Goal: Book appointment/travel/reservation

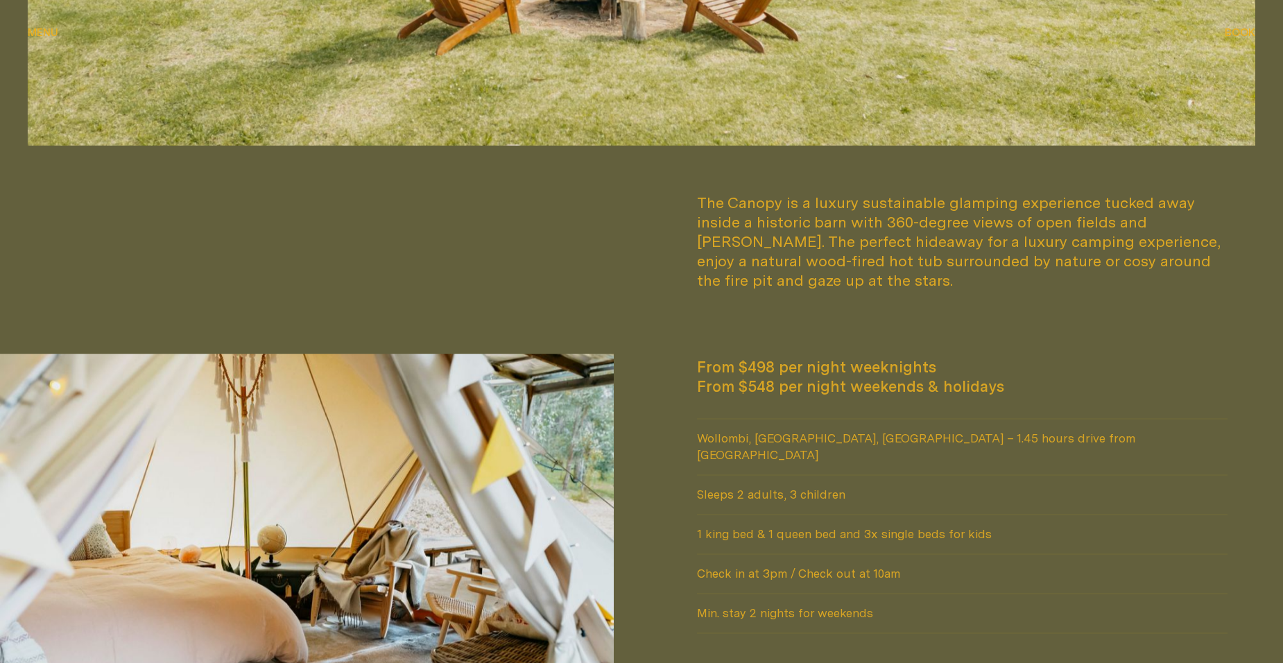
scroll to position [1179, 0]
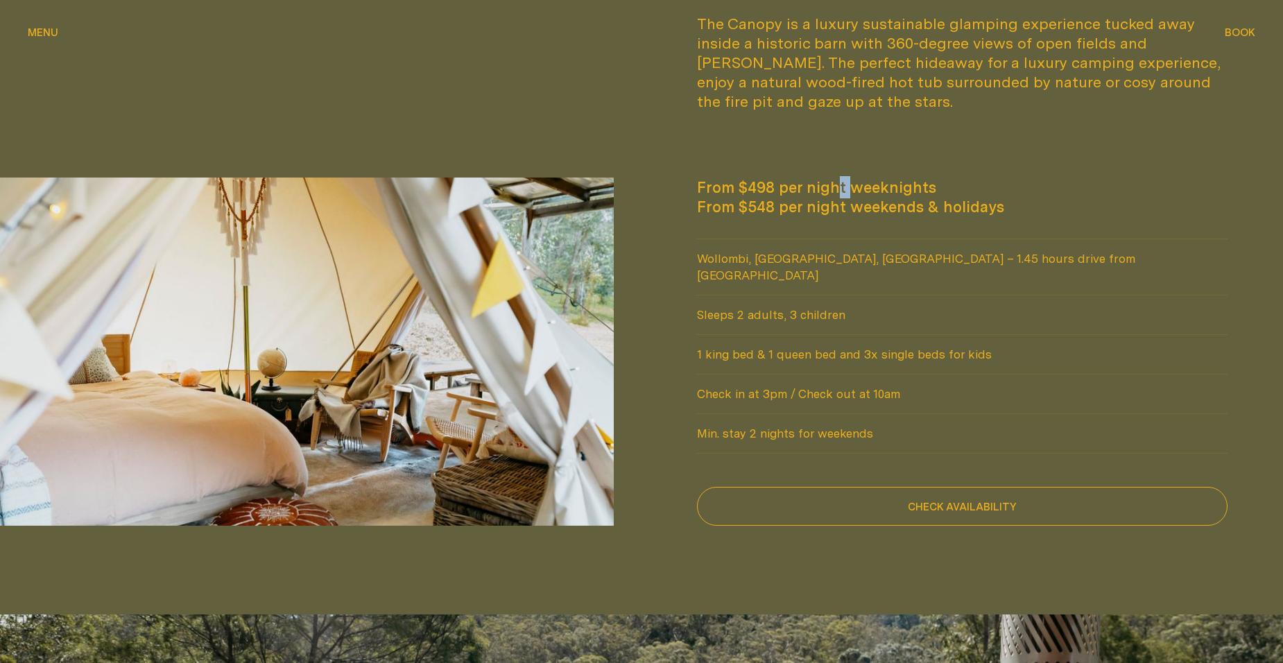
drag, startPoint x: 706, startPoint y: 192, endPoint x: 838, endPoint y: 191, distance: 131.8
click at [838, 191] on span "From $498 per night weeknights" at bounding box center [962, 187] width 531 height 19
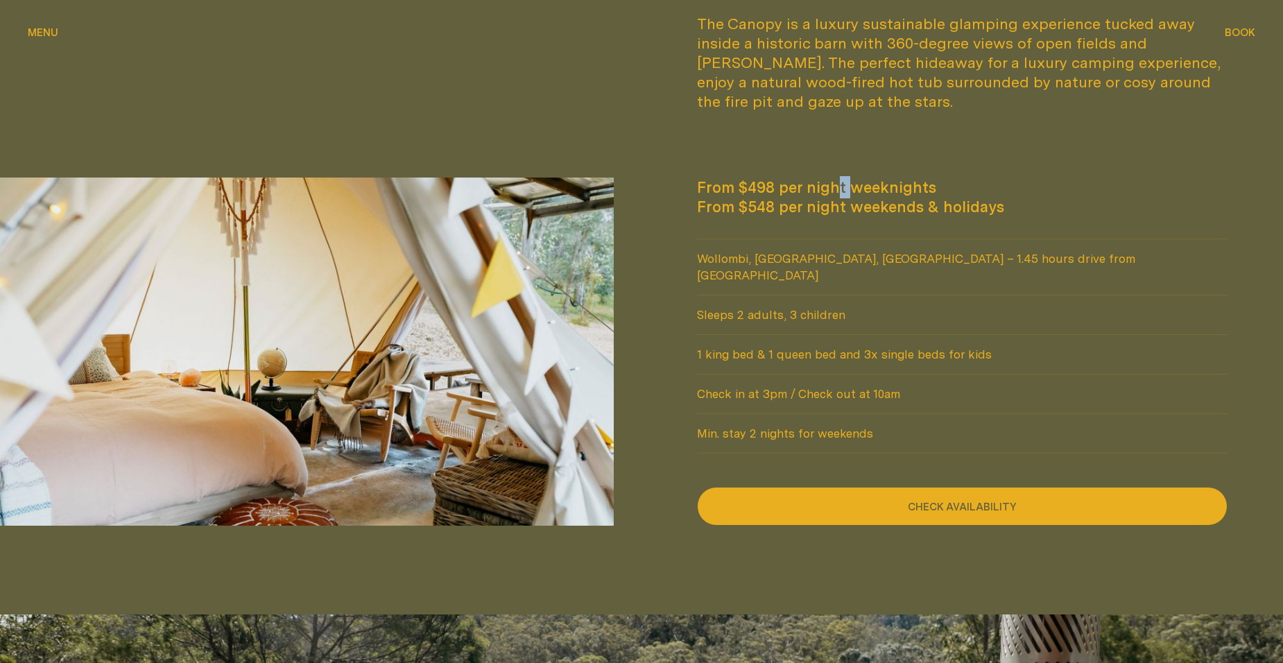
click at [853, 495] on button "Check availability" at bounding box center [962, 506] width 531 height 39
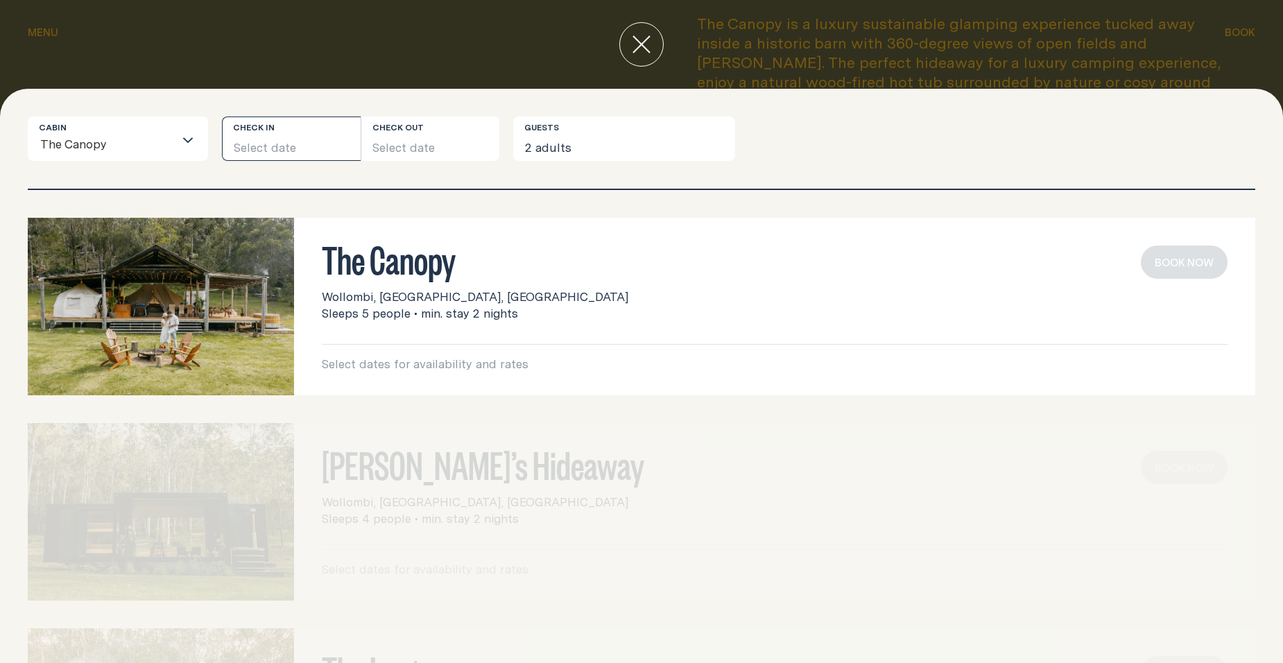
click at [321, 144] on button "Select date" at bounding box center [291, 139] width 139 height 44
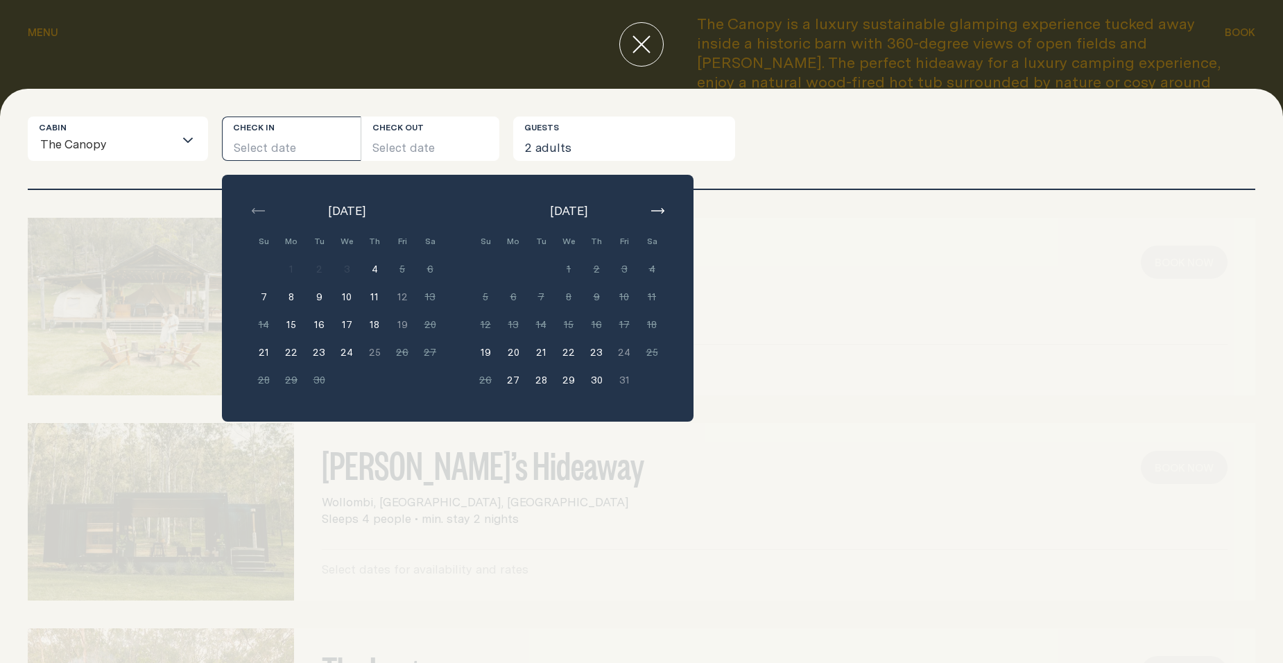
click at [295, 322] on button "15" at bounding box center [291, 325] width 28 height 28
click at [383, 325] on button "18" at bounding box center [375, 325] width 28 height 28
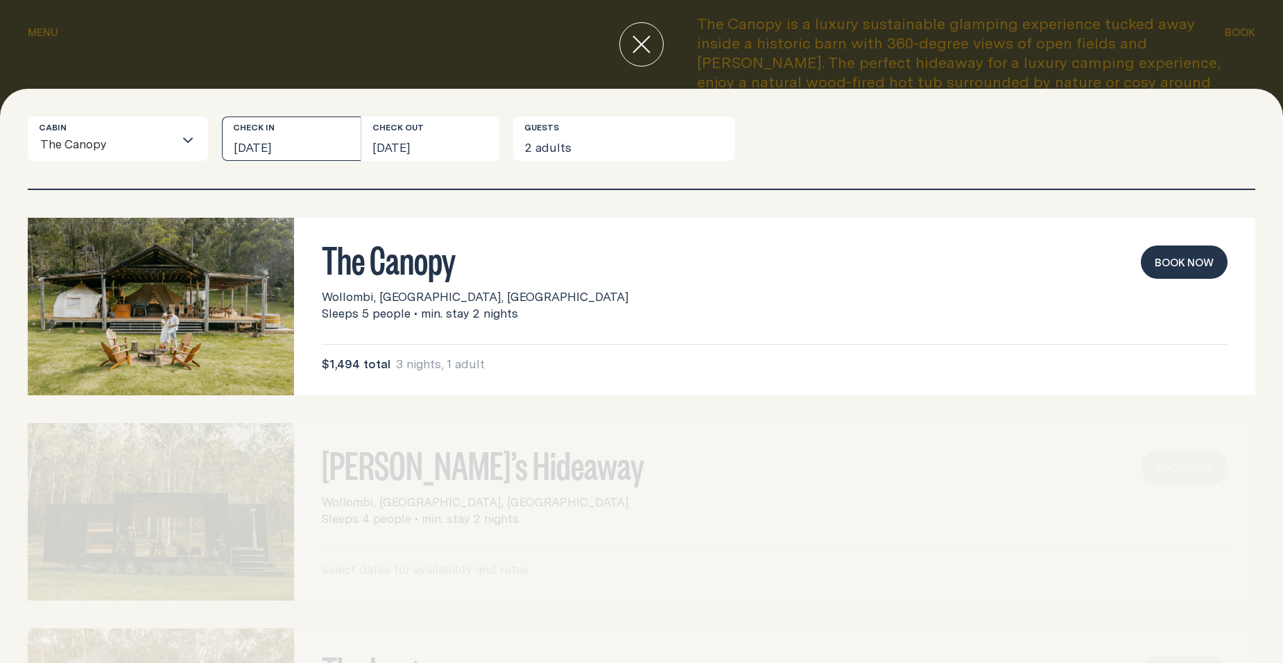
click at [308, 145] on button "[DATE]" at bounding box center [291, 139] width 139 height 44
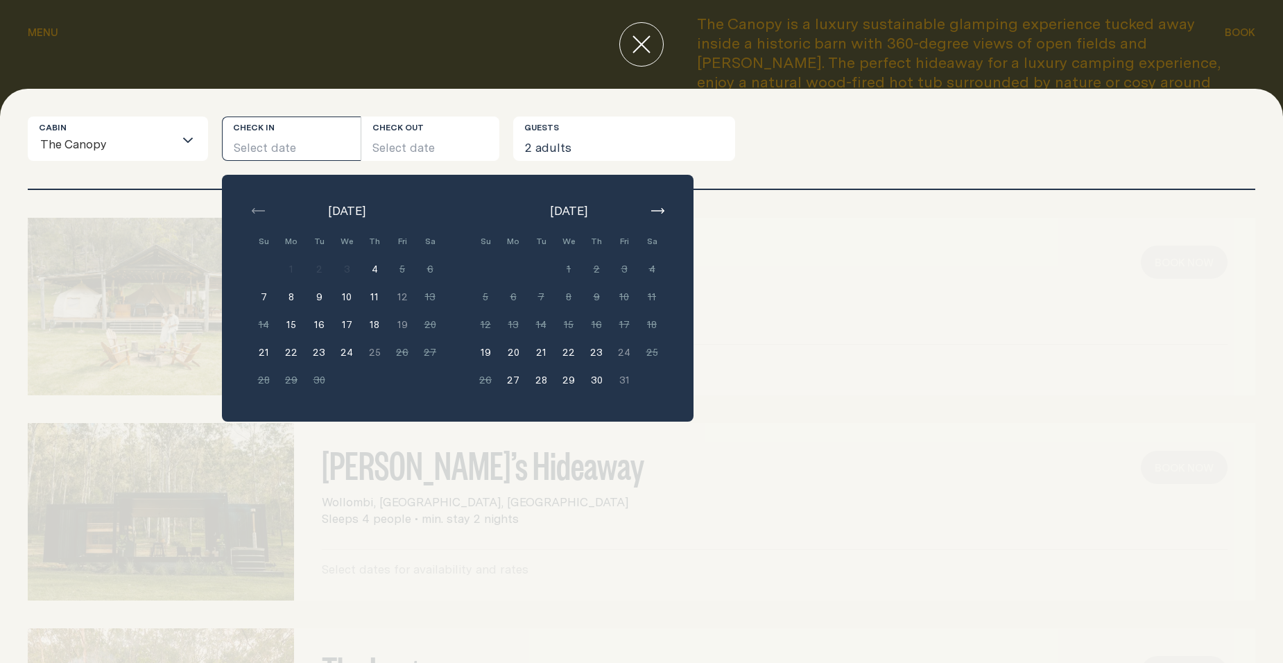
click at [291, 320] on button "15" at bounding box center [291, 325] width 28 height 28
click at [393, 321] on button "19" at bounding box center [402, 325] width 28 height 28
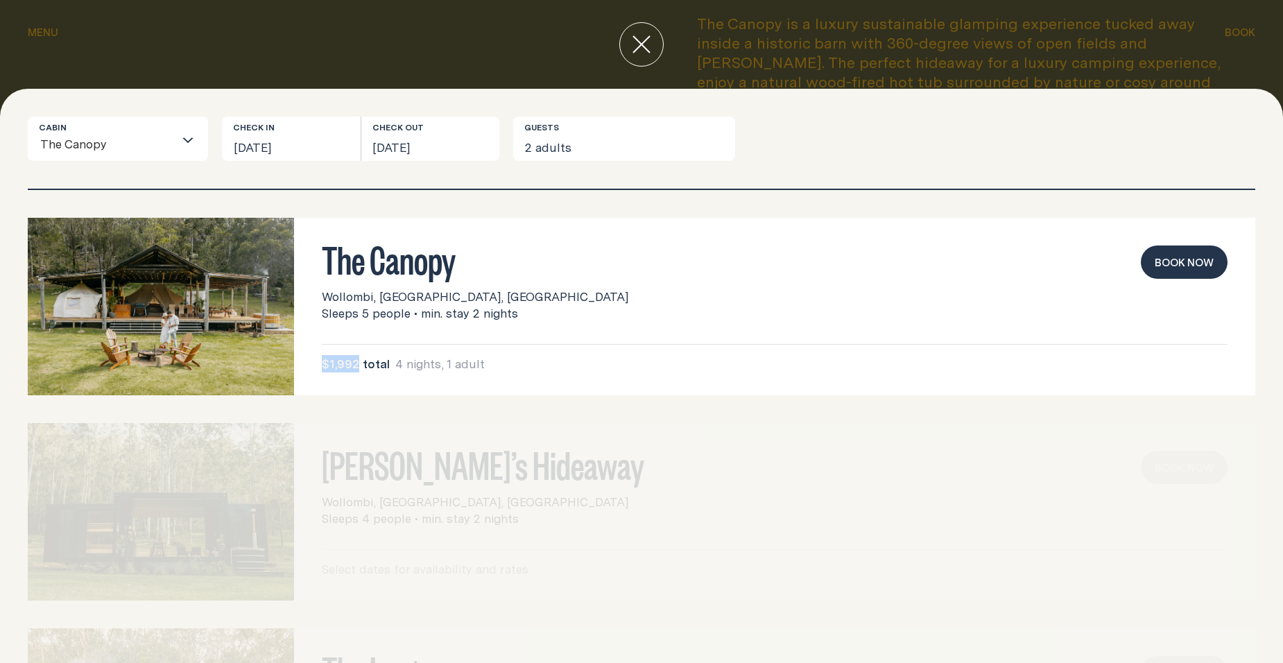
drag, startPoint x: 316, startPoint y: 366, endPoint x: 359, endPoint y: 361, distance: 43.2
click at [359, 361] on div "The Canopy Wollombi, [GEOGRAPHIC_DATA], [GEOGRAPHIC_DATA] Sleeps 5 people • min…" at bounding box center [774, 307] width 961 height 178
click at [641, 40] on icon "close" at bounding box center [642, 44] width 18 height 18
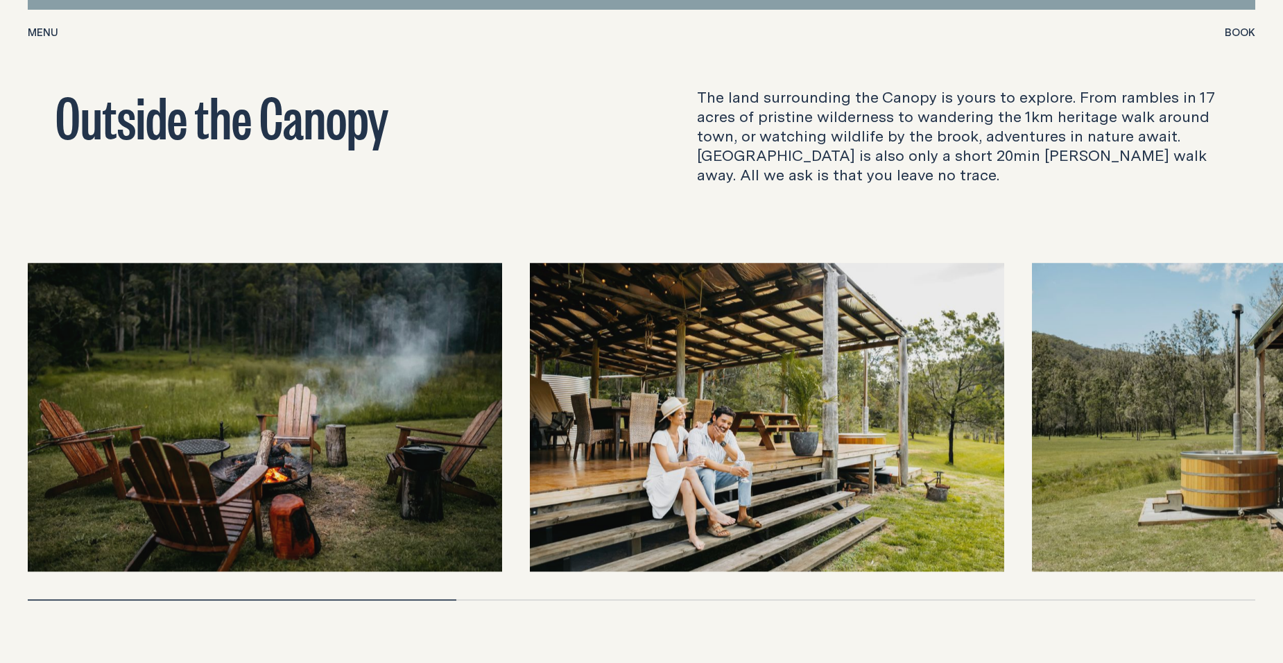
scroll to position [4370, 0]
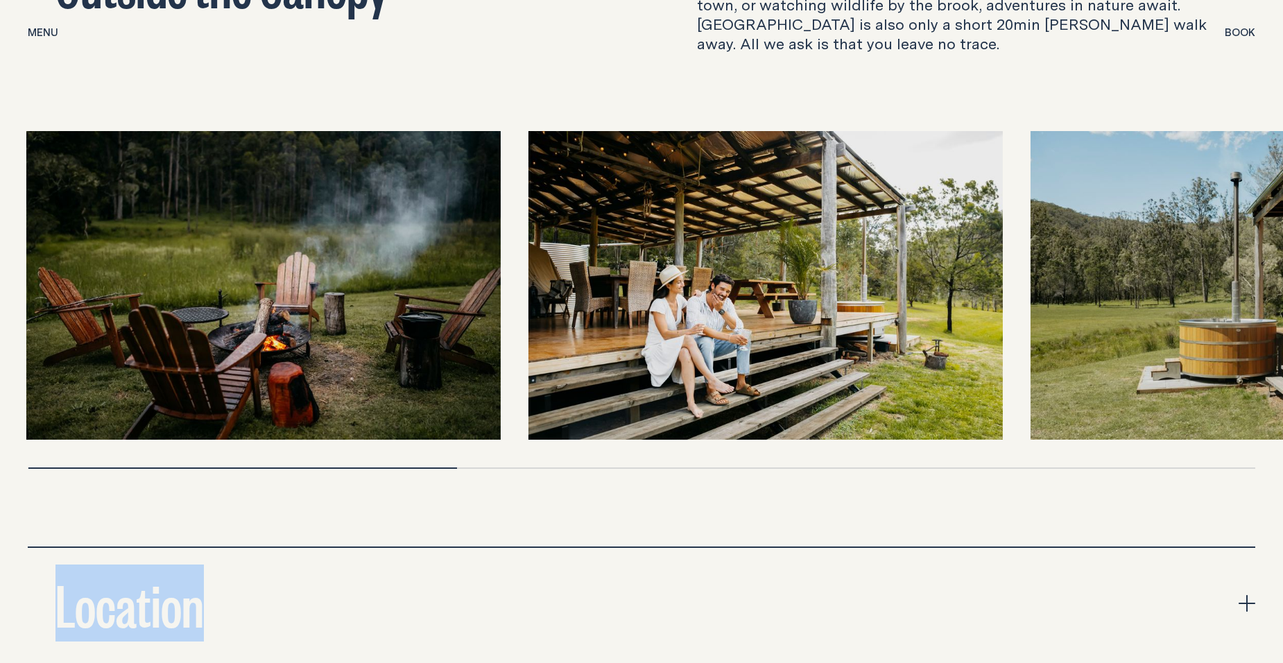
drag, startPoint x: 417, startPoint y: 450, endPoint x: 210, endPoint y: 458, distance: 206.9
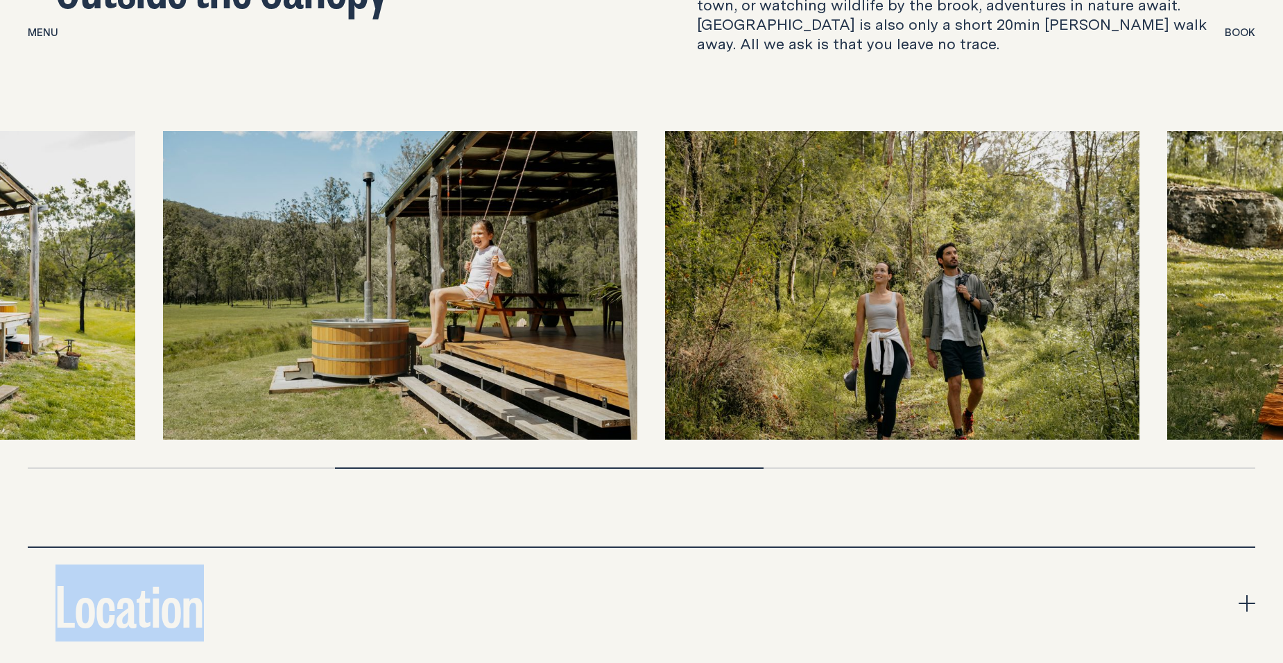
drag, startPoint x: 1186, startPoint y: 303, endPoint x: 304, endPoint y: 329, distance: 882.1
click at [307, 331] on img at bounding box center [400, 285] width 474 height 309
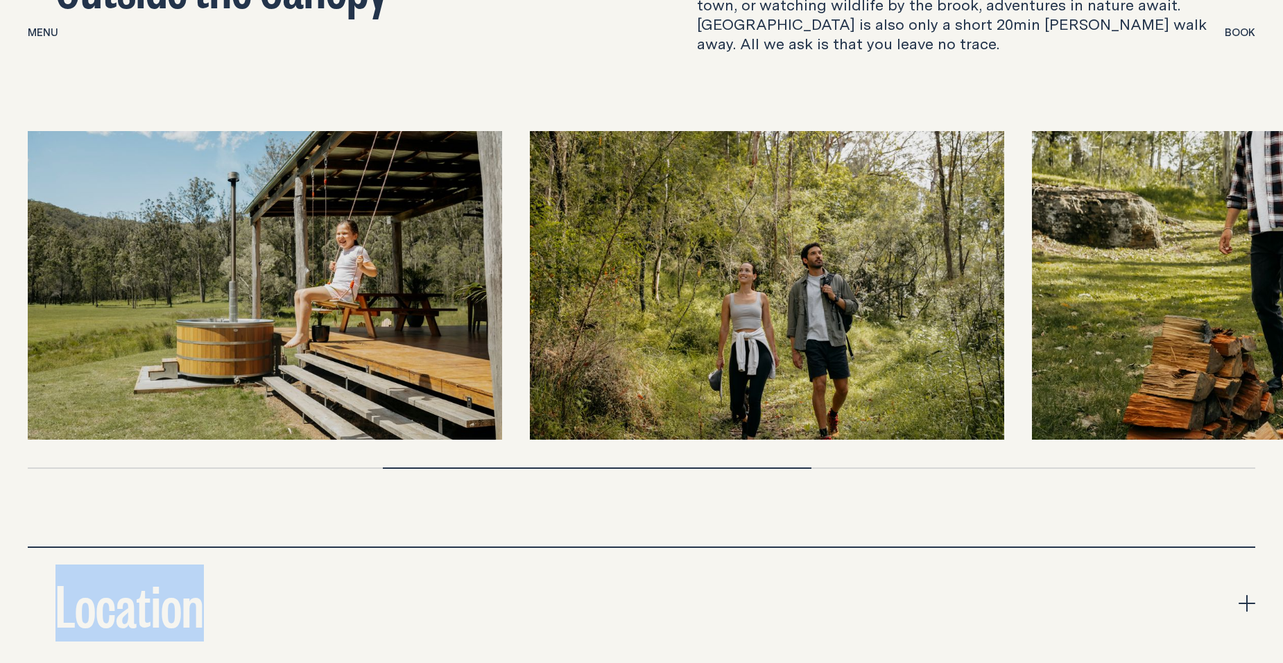
drag, startPoint x: 739, startPoint y: 301, endPoint x: 209, endPoint y: 387, distance: 536.2
click at [208, 388] on div at bounding box center [642, 285] width 1228 height 309
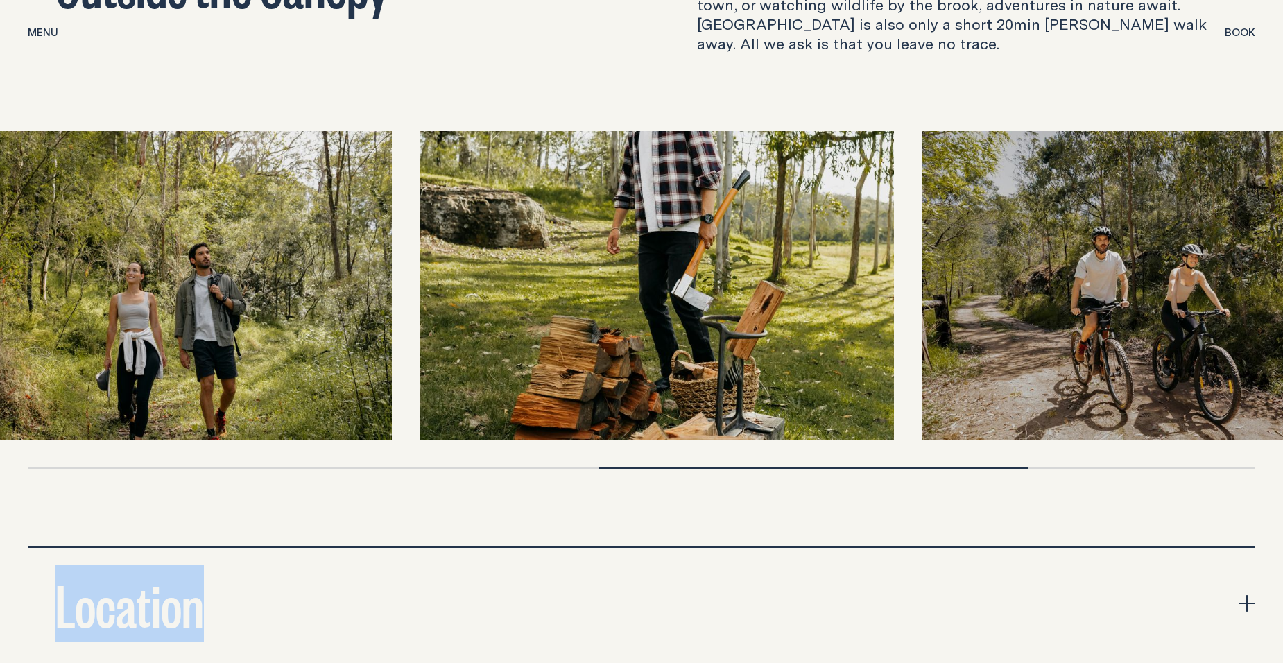
drag, startPoint x: 759, startPoint y: 350, endPoint x: 141, endPoint y: 401, distance: 620.2
click at [141, 401] on img at bounding box center [154, 285] width 474 height 309
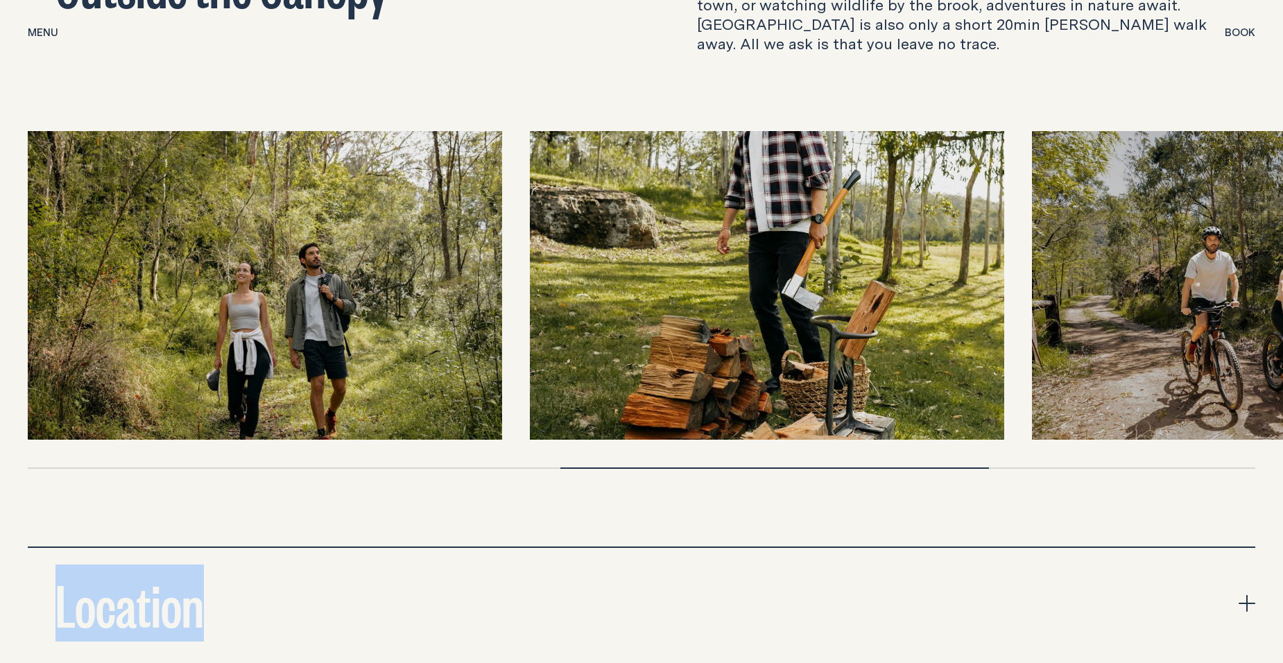
drag, startPoint x: 918, startPoint y: 341, endPoint x: 469, endPoint y: 384, distance: 450.9
click at [469, 384] on div at bounding box center [642, 285] width 1228 height 309
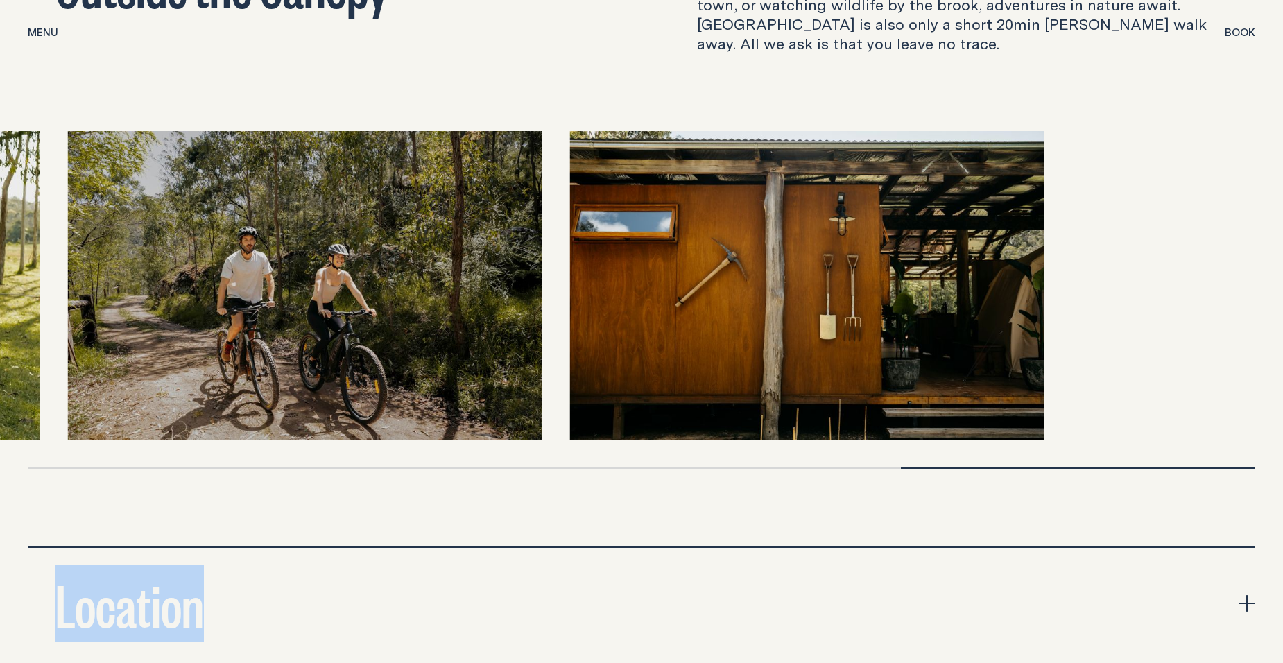
drag, startPoint x: 1132, startPoint y: 361, endPoint x: 69, endPoint y: 393, distance: 1063.2
click at [69, 393] on img at bounding box center [305, 285] width 474 height 309
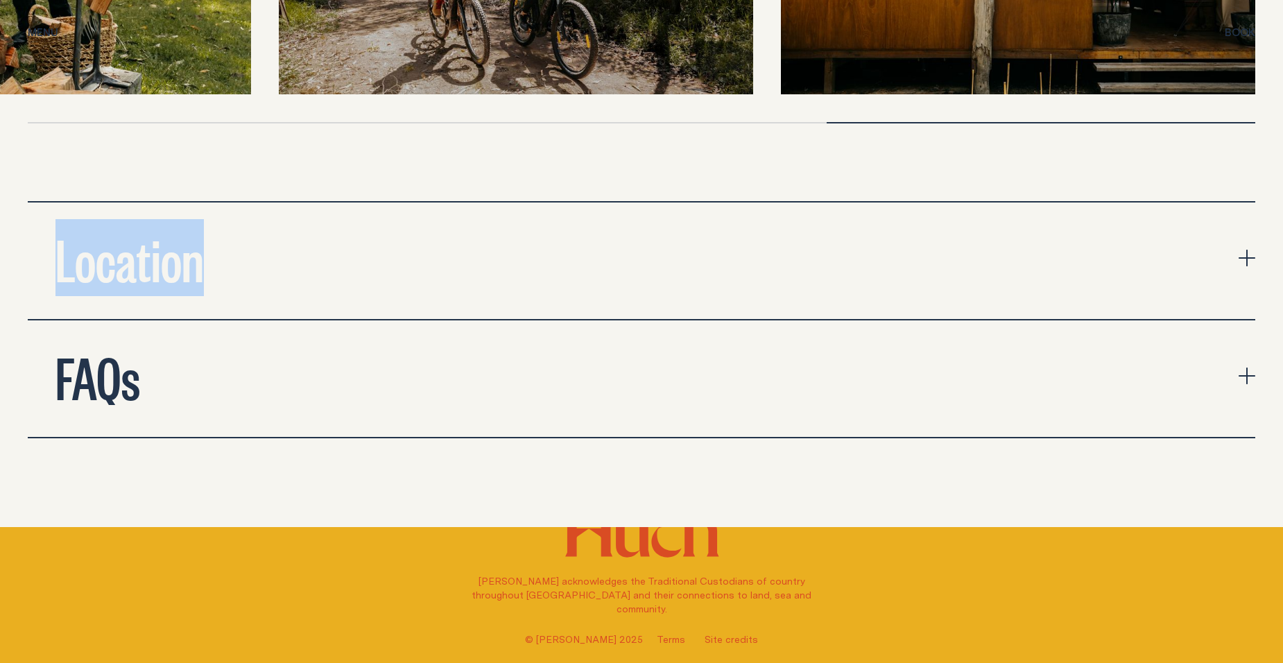
scroll to position [4717, 0]
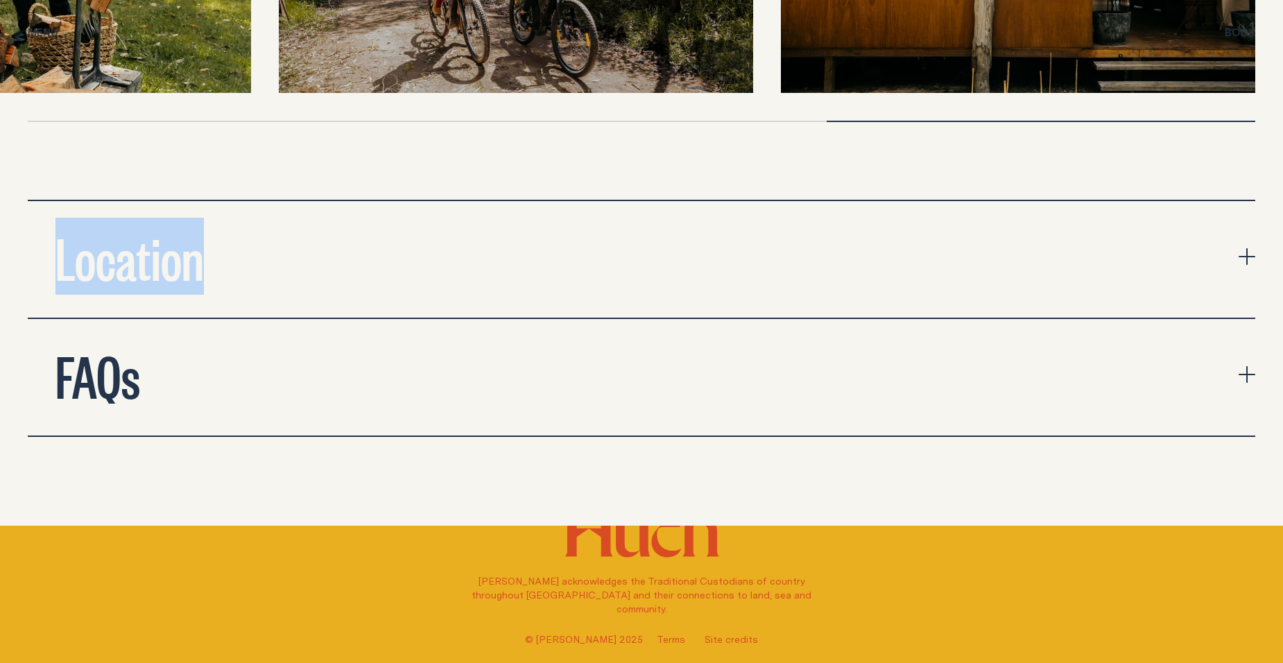
click at [808, 382] on button "FAQs" at bounding box center [642, 377] width 1228 height 117
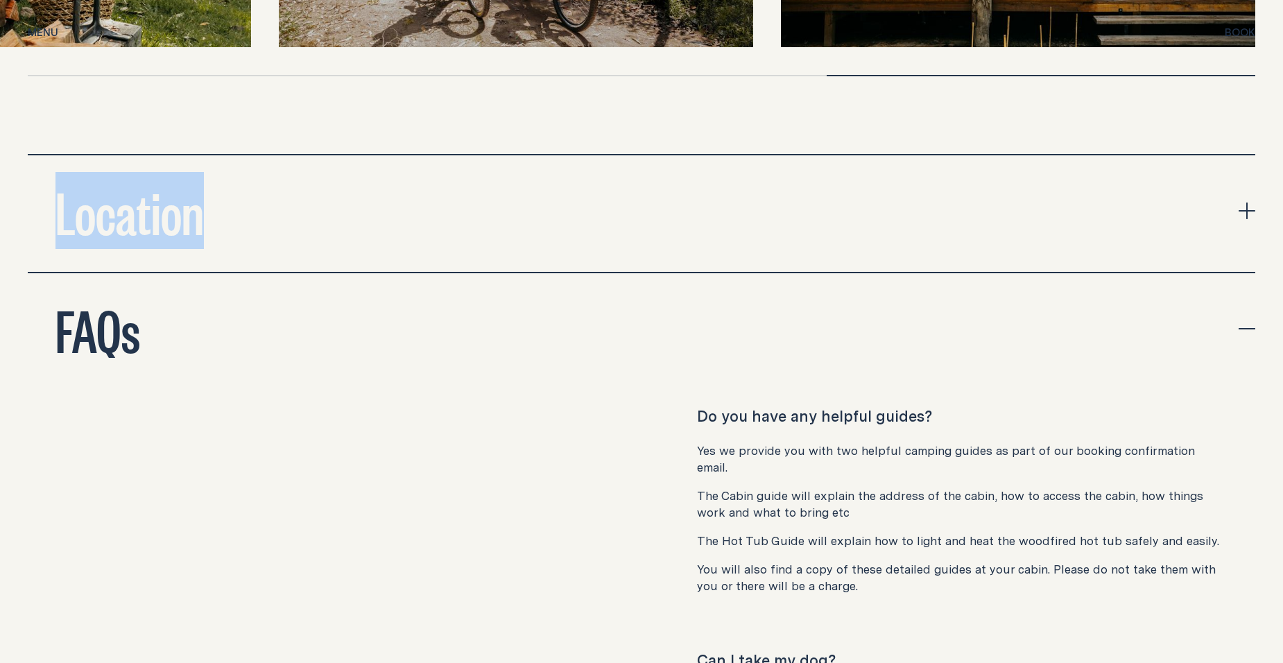
scroll to position [4786, 0]
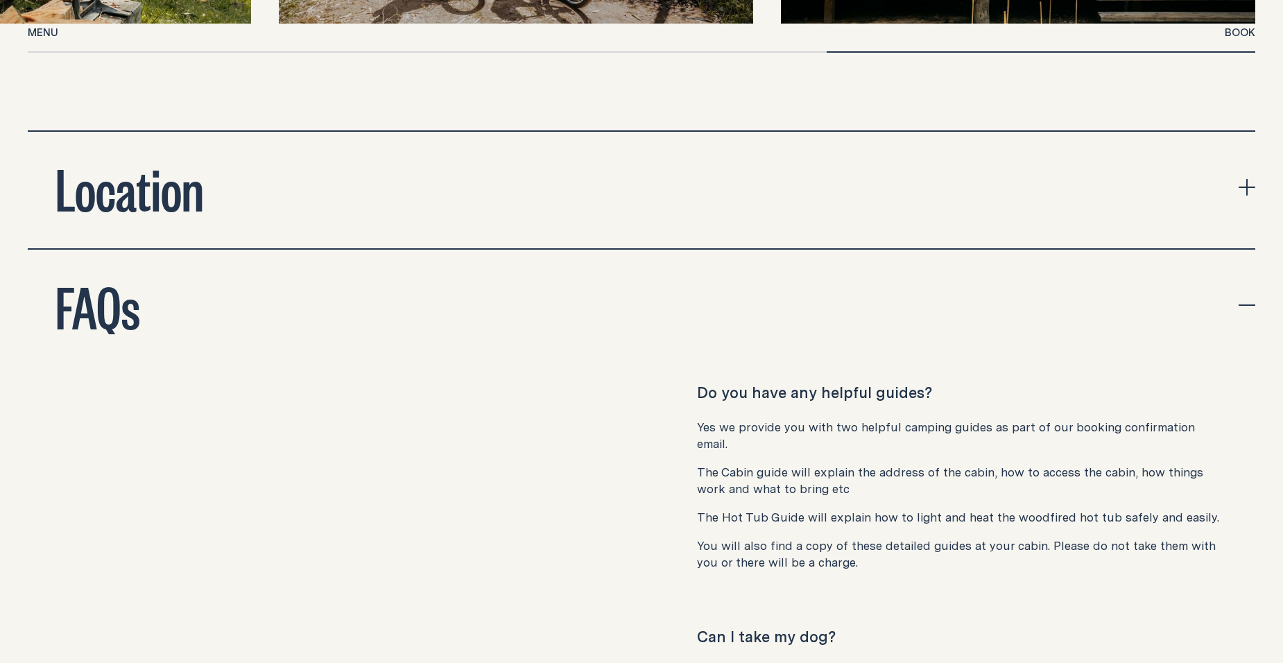
click at [1033, 509] on p "The Hot Tub Guide will explain how to light and heat the woodfired hot tub safe…" at bounding box center [962, 517] width 531 height 17
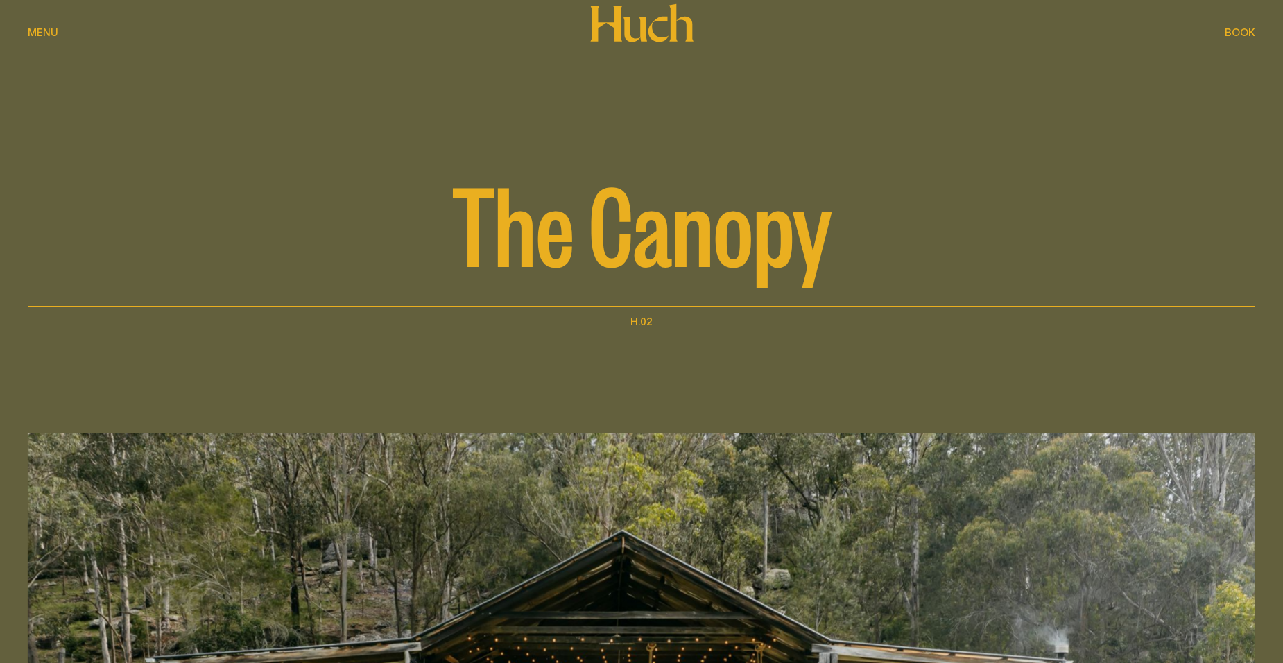
scroll to position [0, 0]
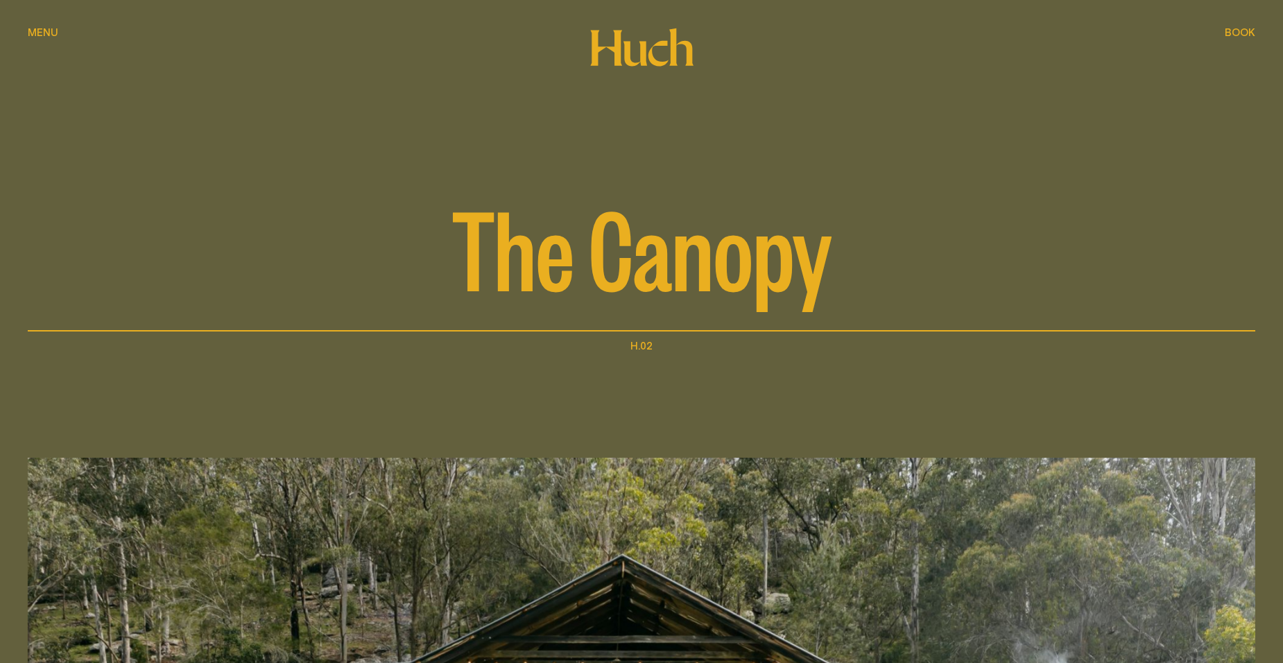
click at [46, 37] on span "Menu" at bounding box center [43, 32] width 31 height 10
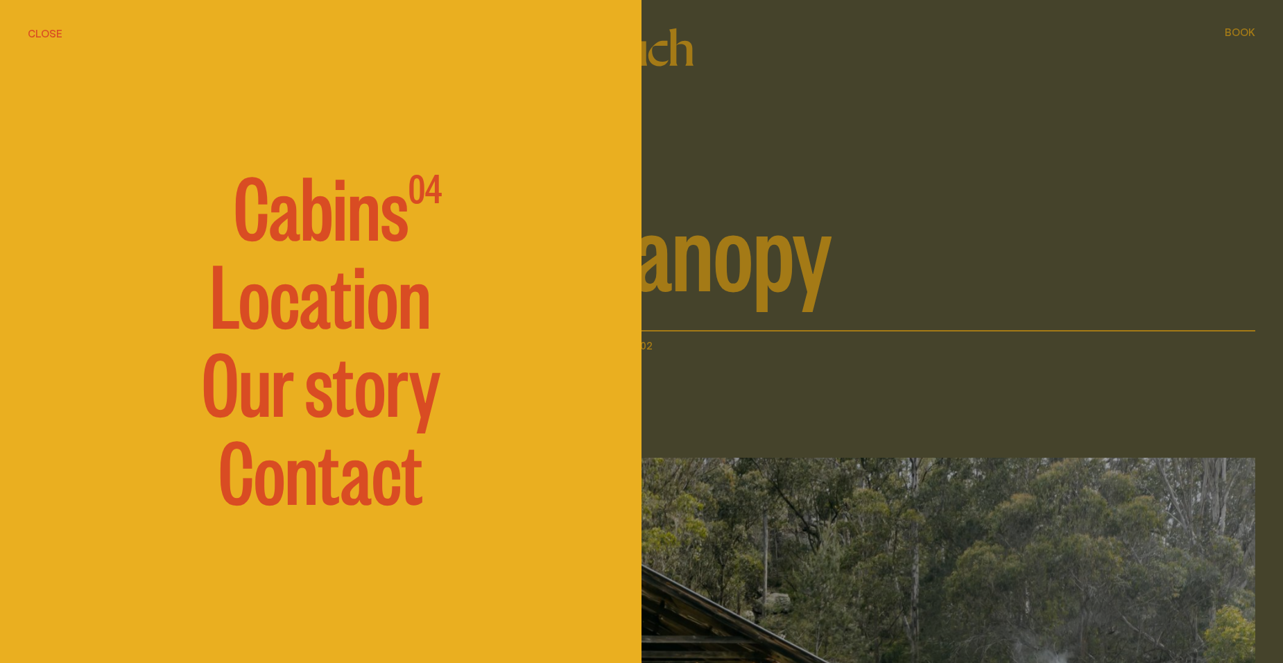
click at [340, 219] on span "Cabins" at bounding box center [321, 203] width 175 height 83
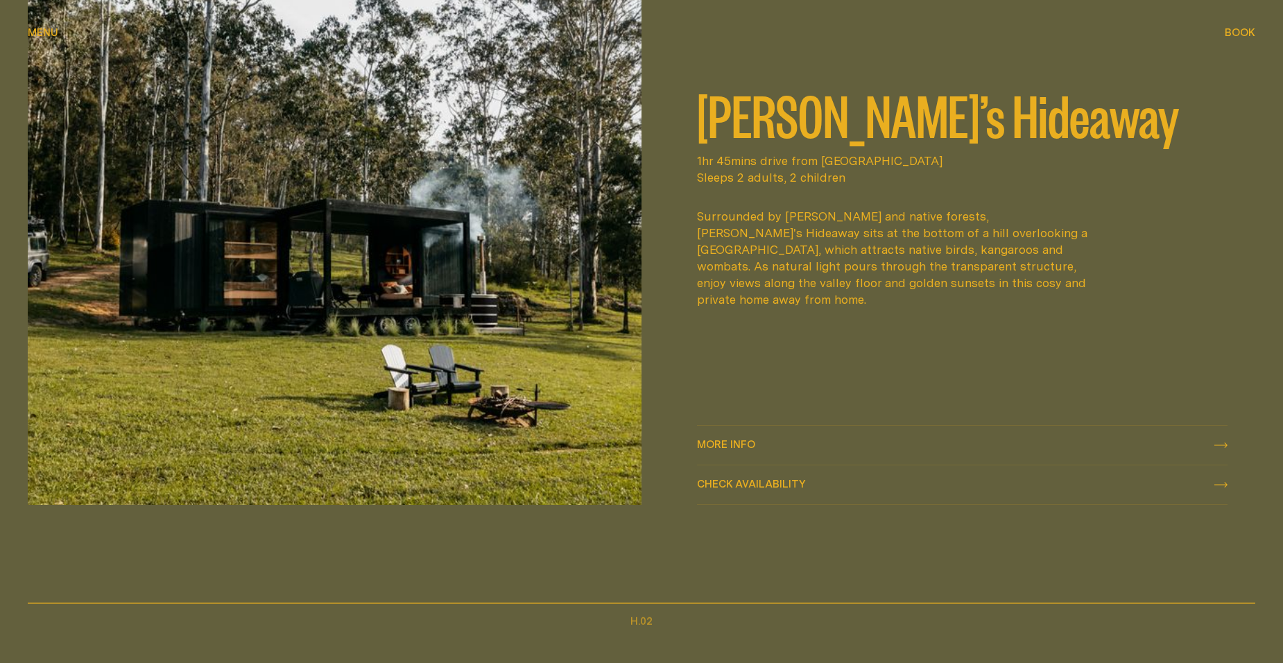
scroll to position [832, 0]
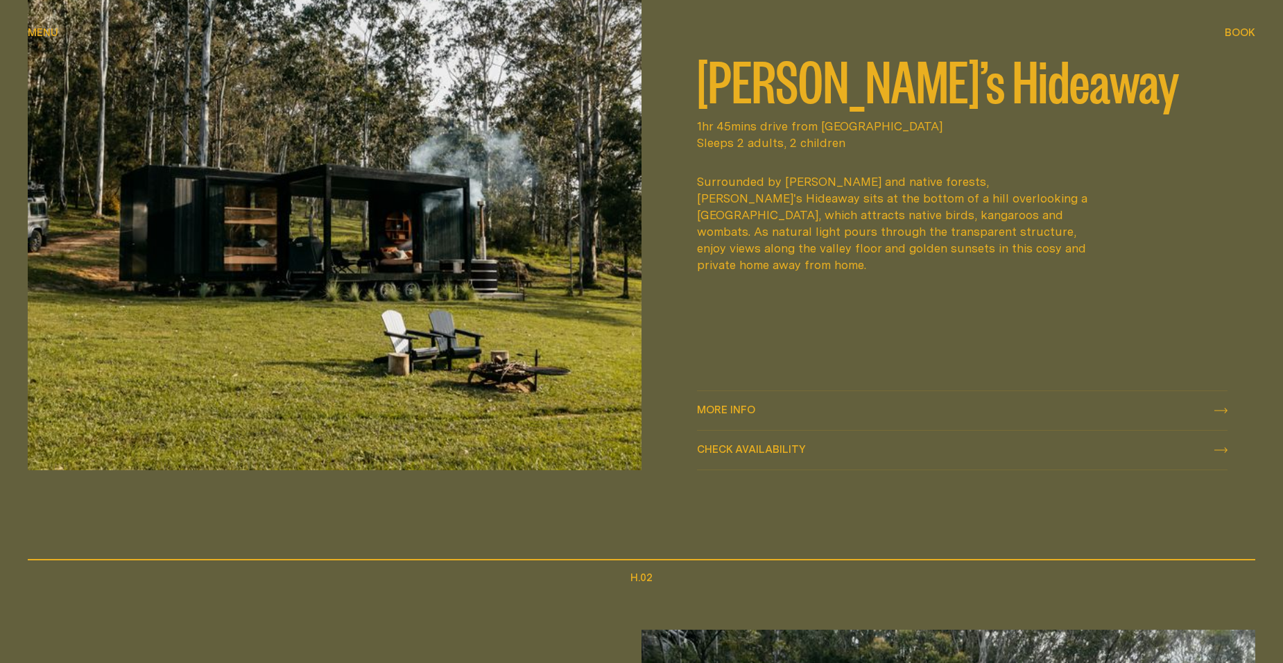
click at [789, 404] on div "More info More info" at bounding box center [962, 410] width 531 height 17
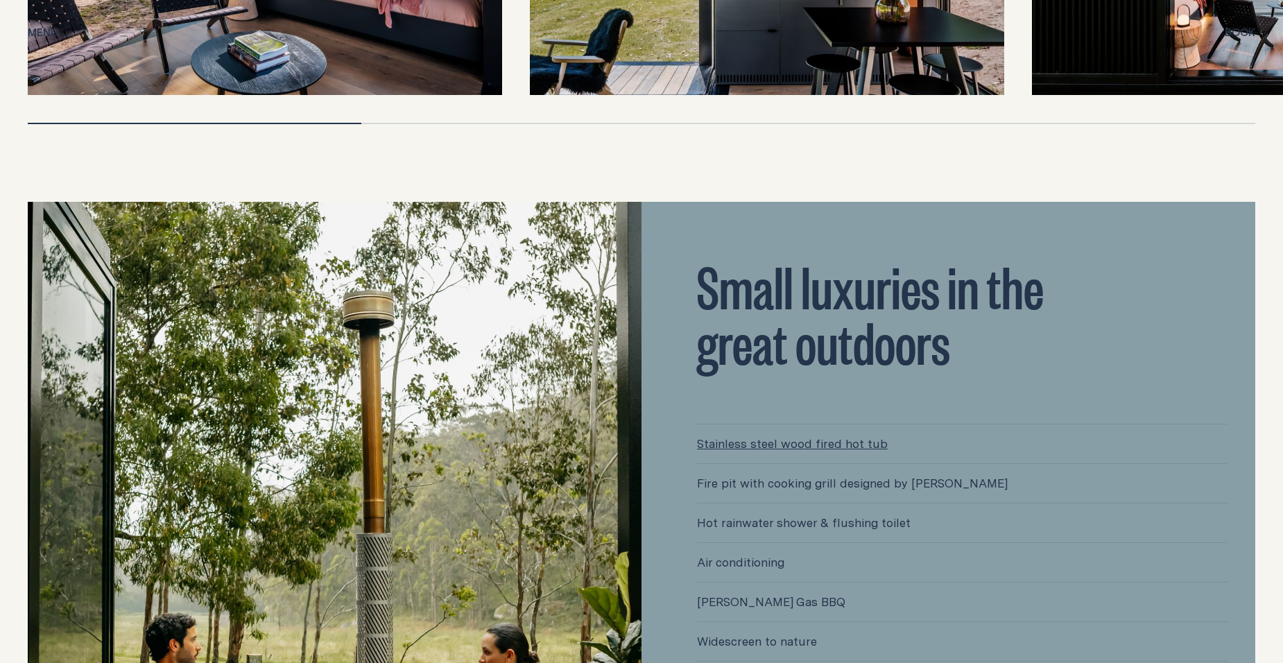
scroll to position [3538, 0]
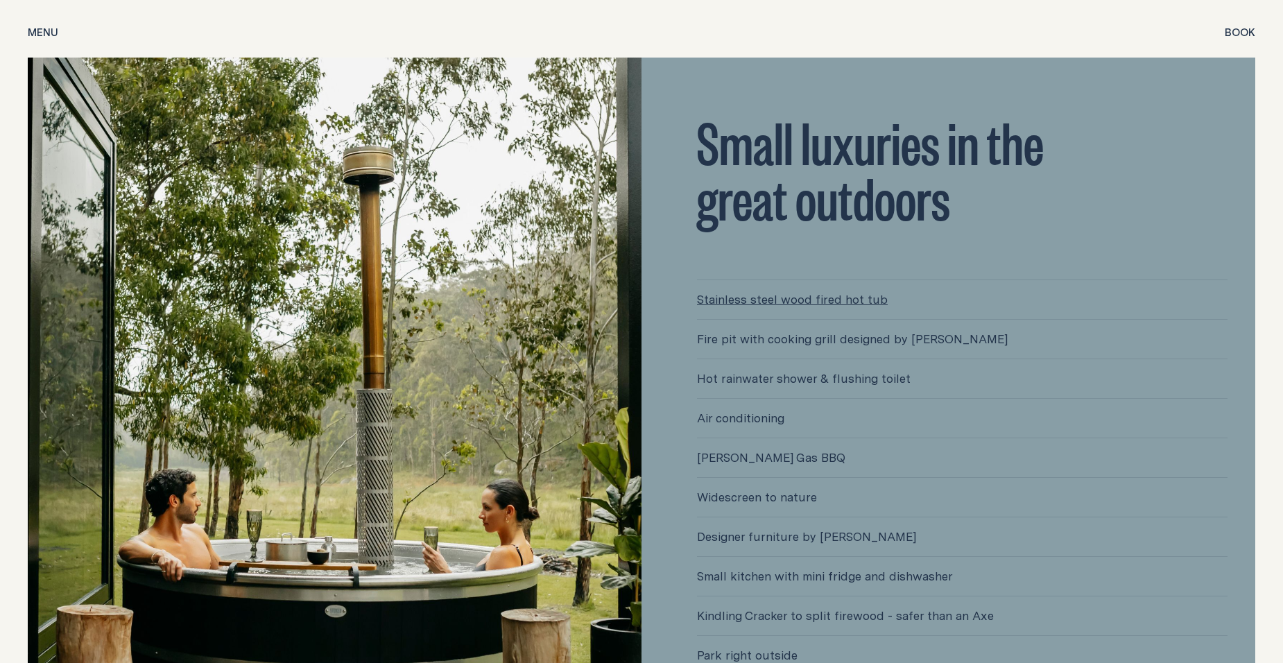
click at [749, 443] on span "[PERSON_NAME] Gas BBQ" at bounding box center [962, 457] width 531 height 39
click at [749, 444] on span "[PERSON_NAME] Gas BBQ" at bounding box center [962, 457] width 531 height 39
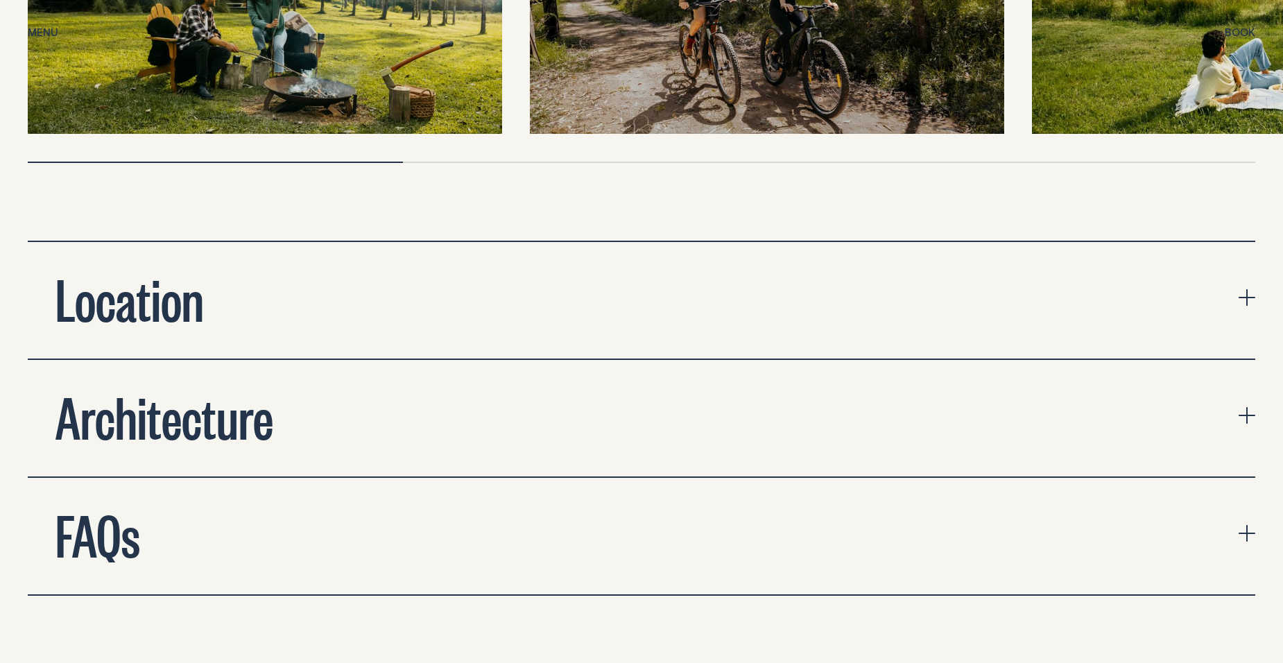
scroll to position [4717, 0]
click at [508, 282] on button "Location" at bounding box center [642, 299] width 1228 height 117
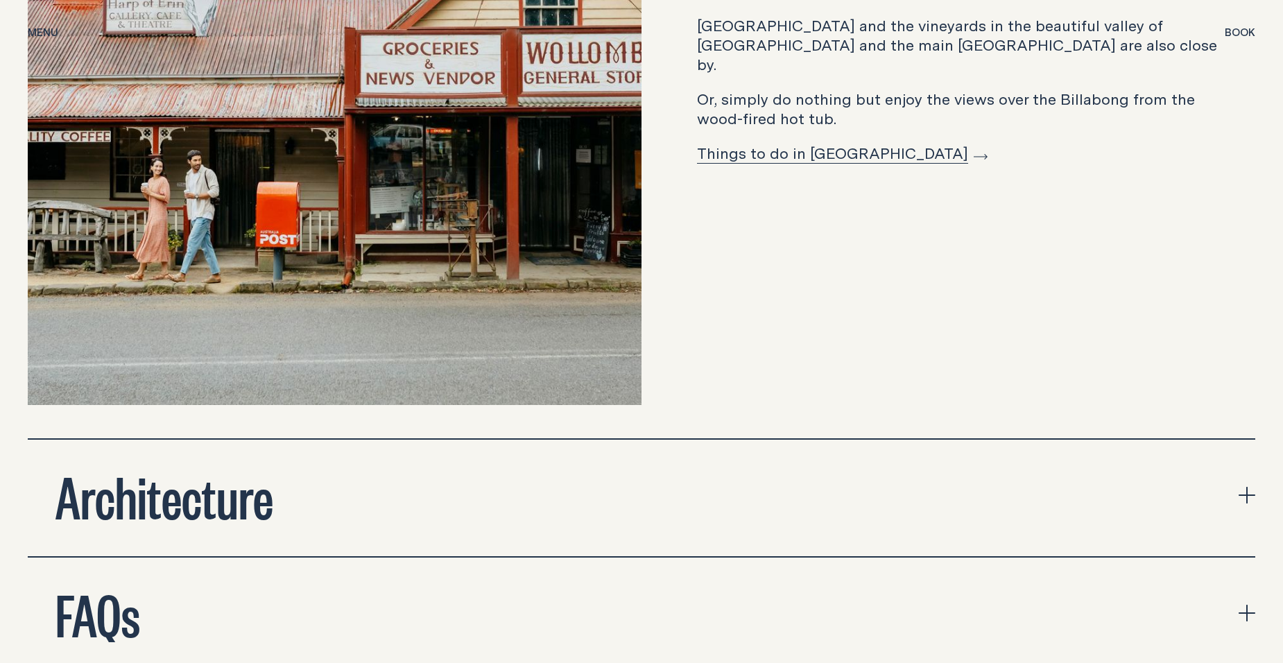
scroll to position [5341, 0]
